Goal: Navigation & Orientation: Find specific page/section

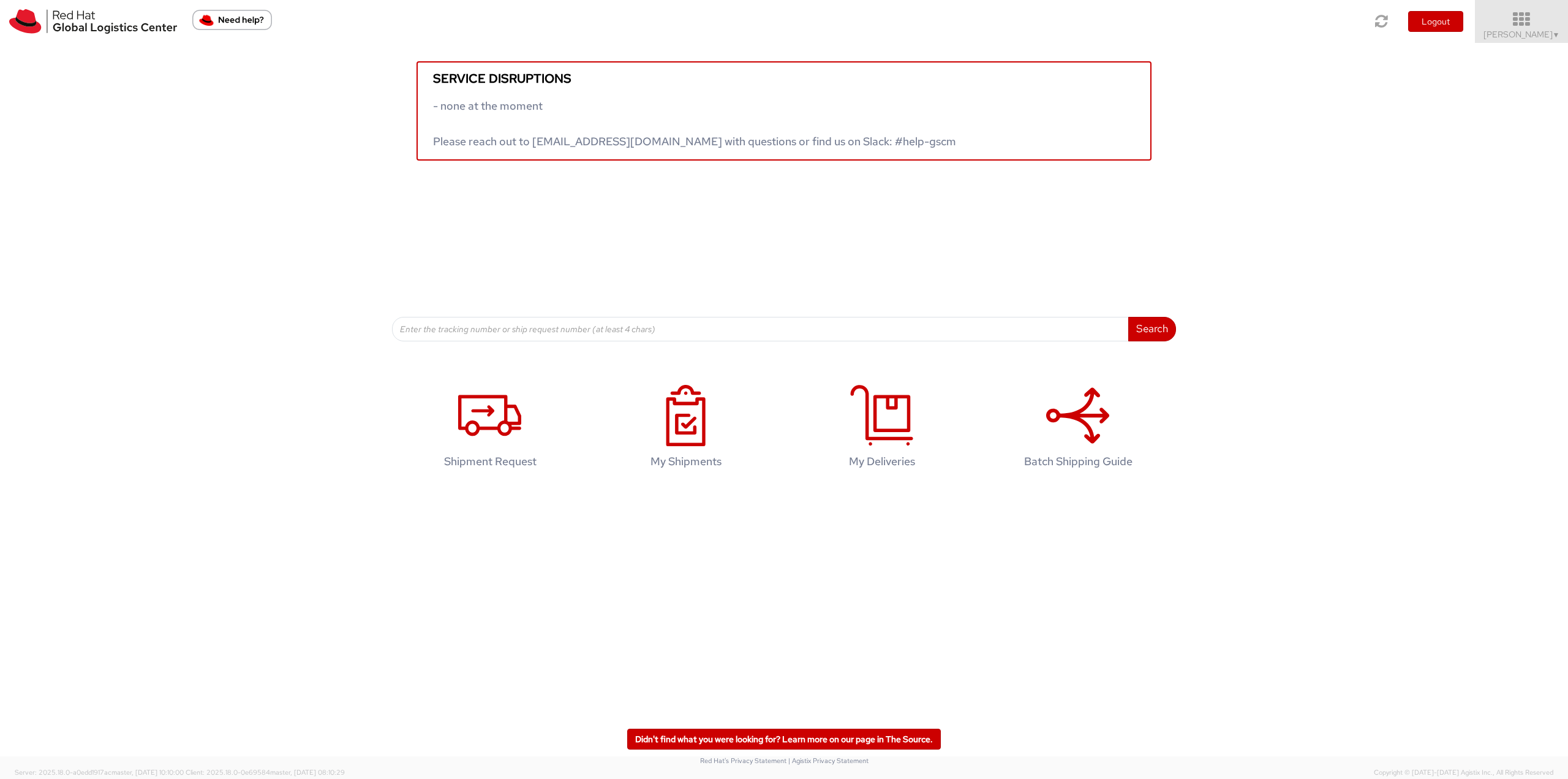
click at [1508, 21] on icon at bounding box center [1522, 19] width 107 height 17
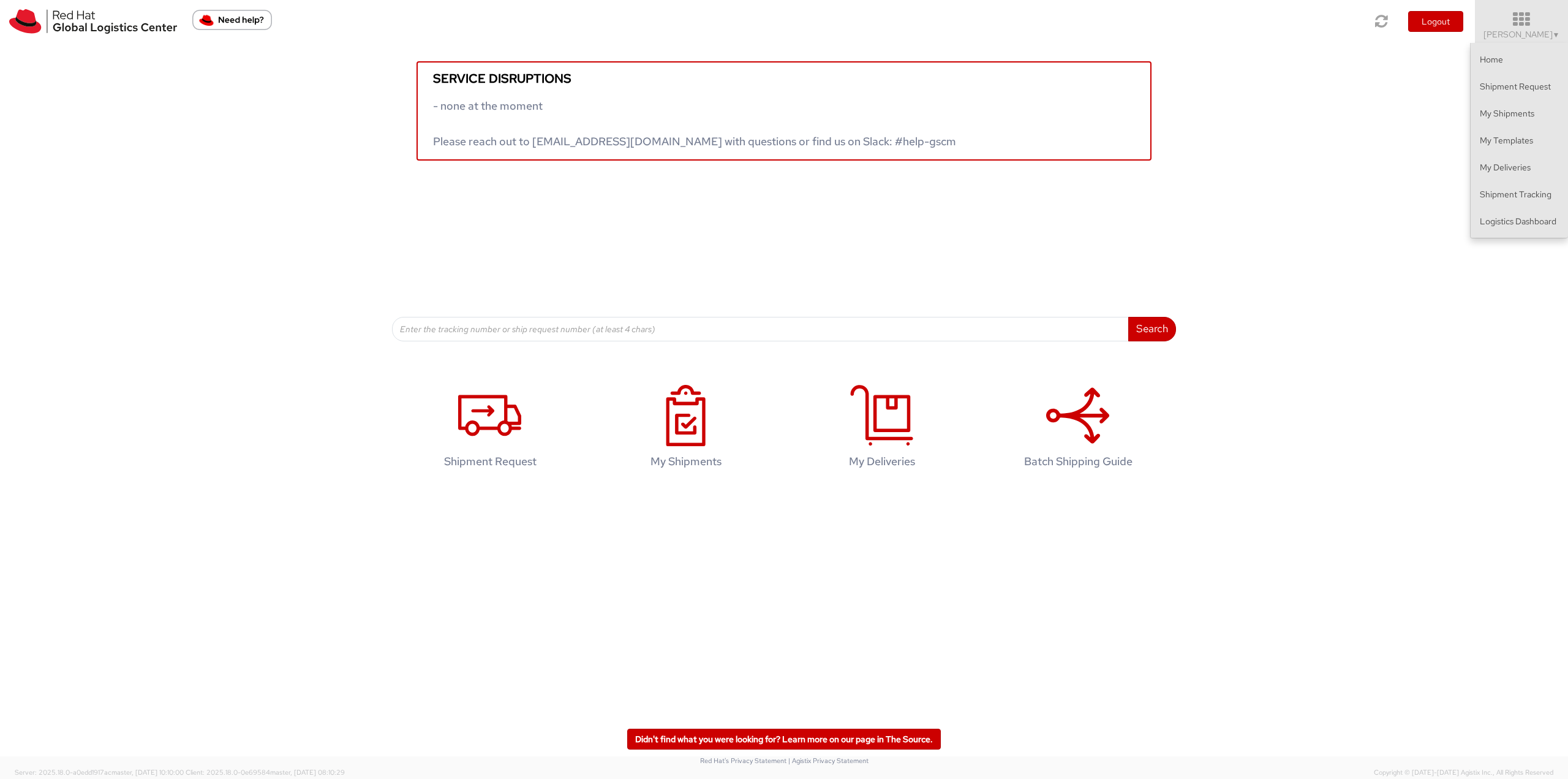
click at [1479, 238] on div "Service disruptions - none at the moment Please reach out to [EMAIL_ADDRESS][DO…" at bounding box center [784, 192] width 1568 height 298
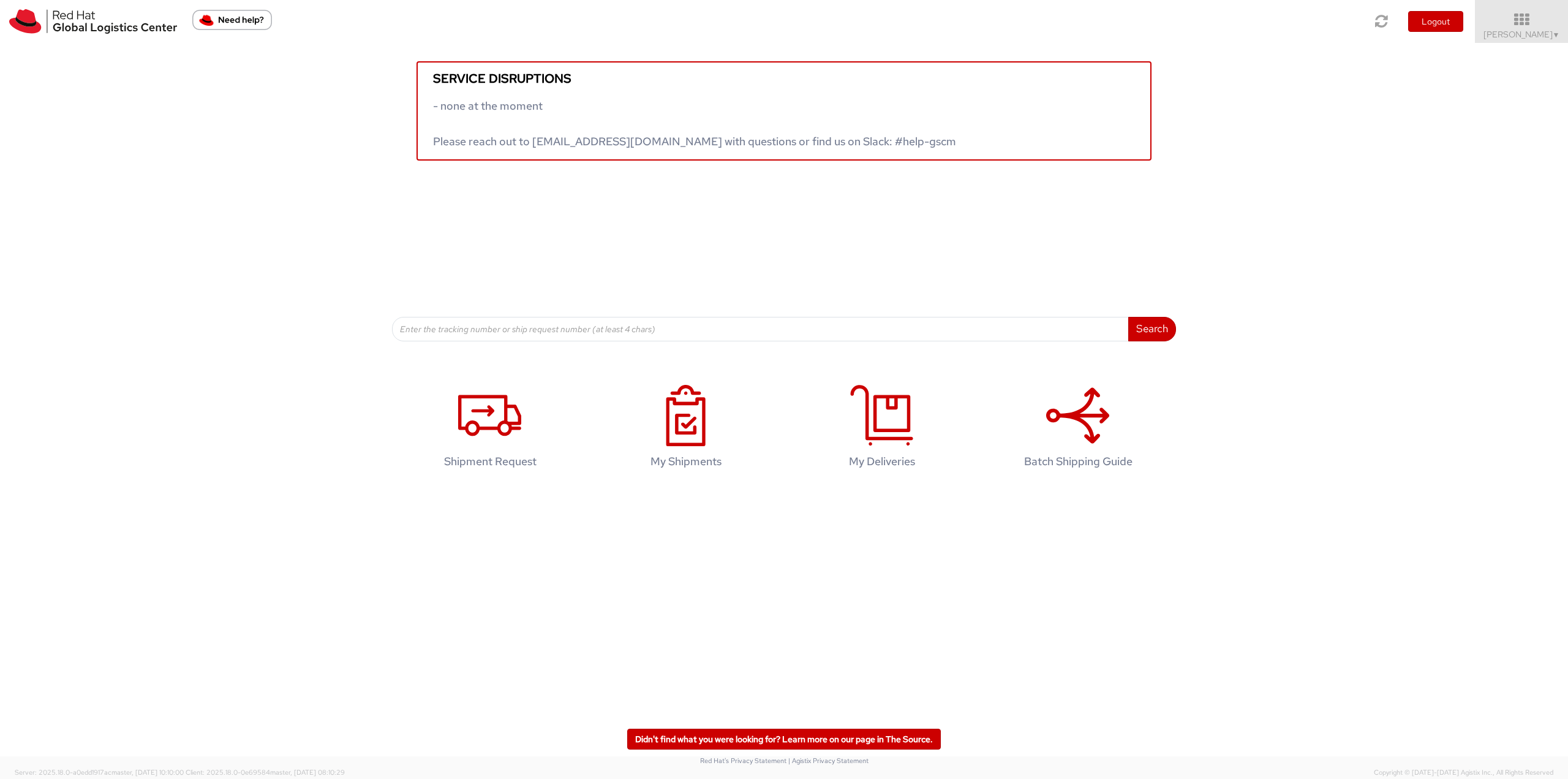
click at [1483, 225] on div "Service disruptions - none at the moment Please reach out to [EMAIL_ADDRESS][DO…" at bounding box center [784, 192] width 1568 height 298
click at [1532, 25] on icon at bounding box center [1522, 19] width 107 height 17
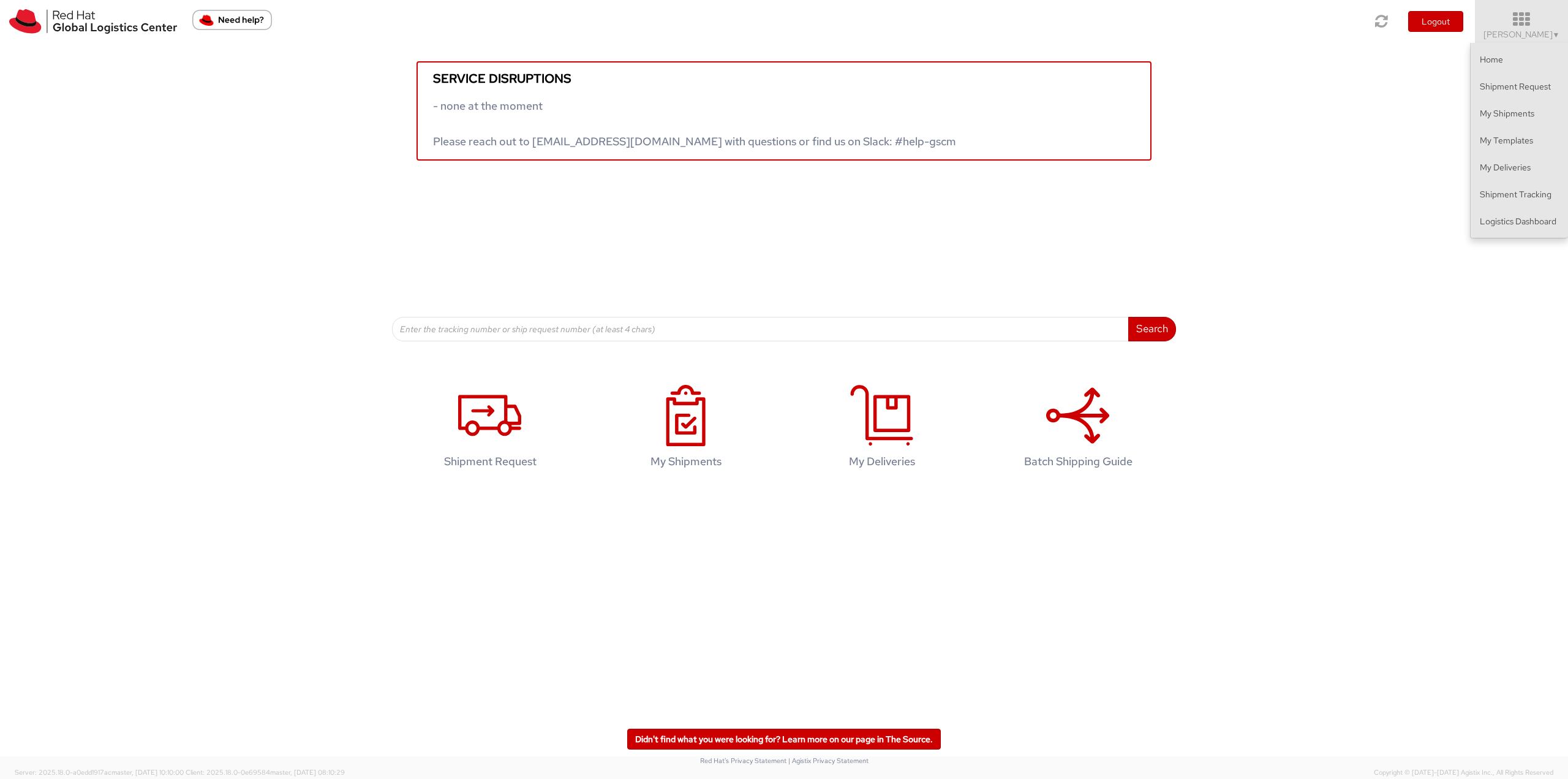
click at [1485, 239] on div "Service disruptions - none at the moment Please reach out to [EMAIL_ADDRESS][DO…" at bounding box center [784, 192] width 1568 height 298
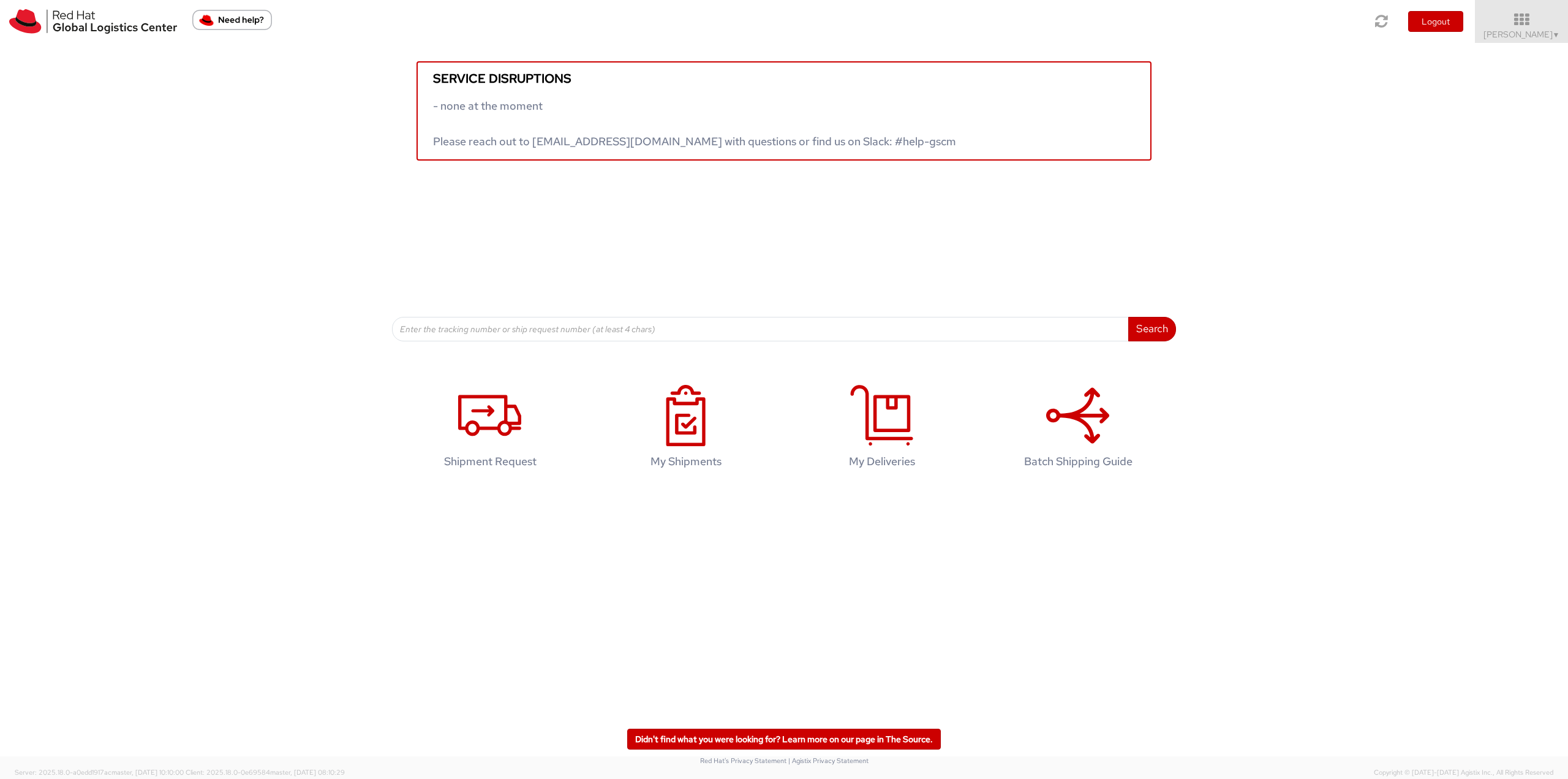
click at [1487, 228] on div "Service disruptions - none at the moment Please reach out to [EMAIL_ADDRESS][DO…" at bounding box center [784, 192] width 1568 height 298
click at [1534, 26] on icon at bounding box center [1522, 19] width 107 height 17
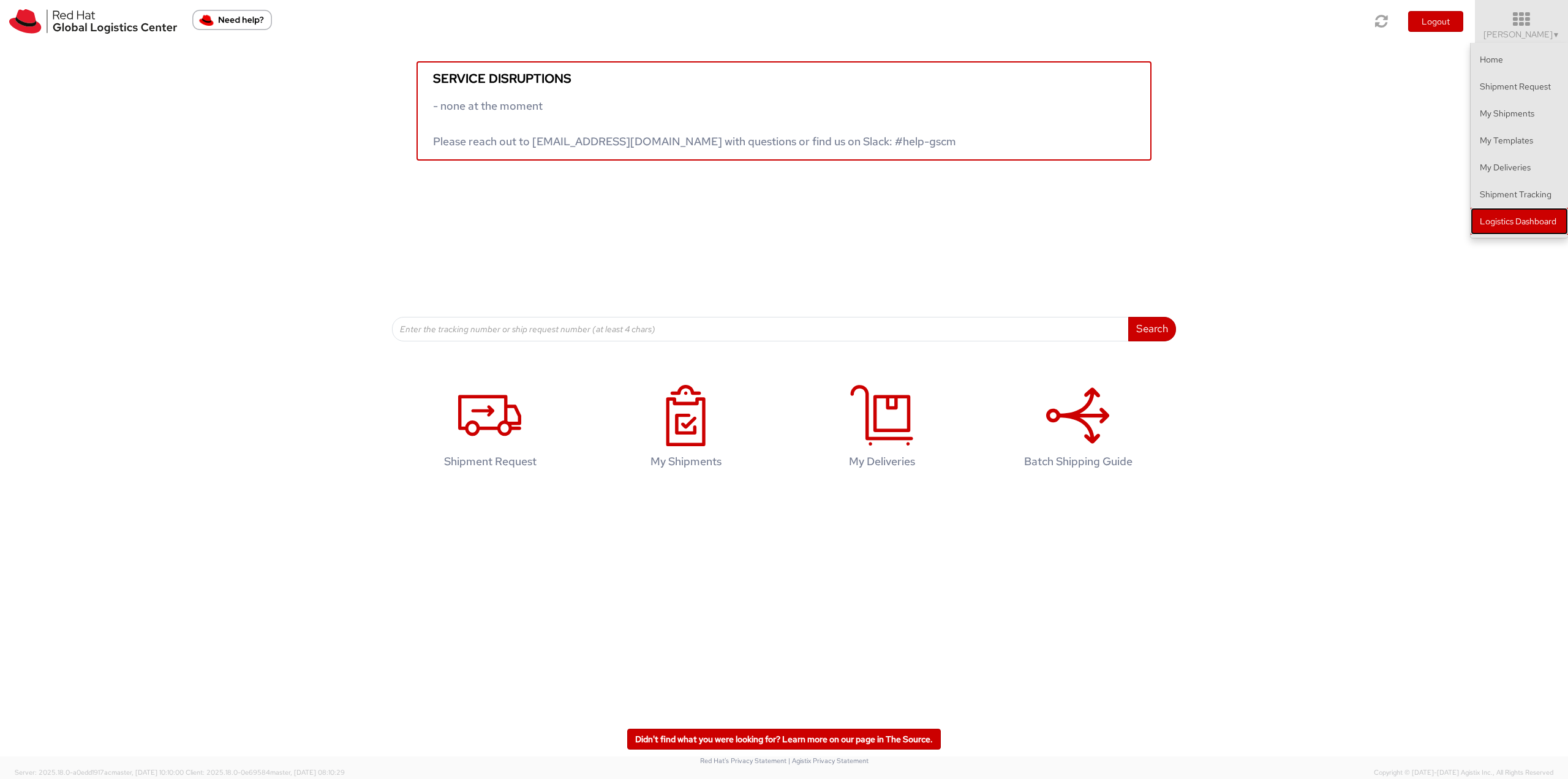
click at [1502, 219] on link "Logistics Dashboard" at bounding box center [1520, 221] width 98 height 27
